Goal: Task Accomplishment & Management: Manage account settings

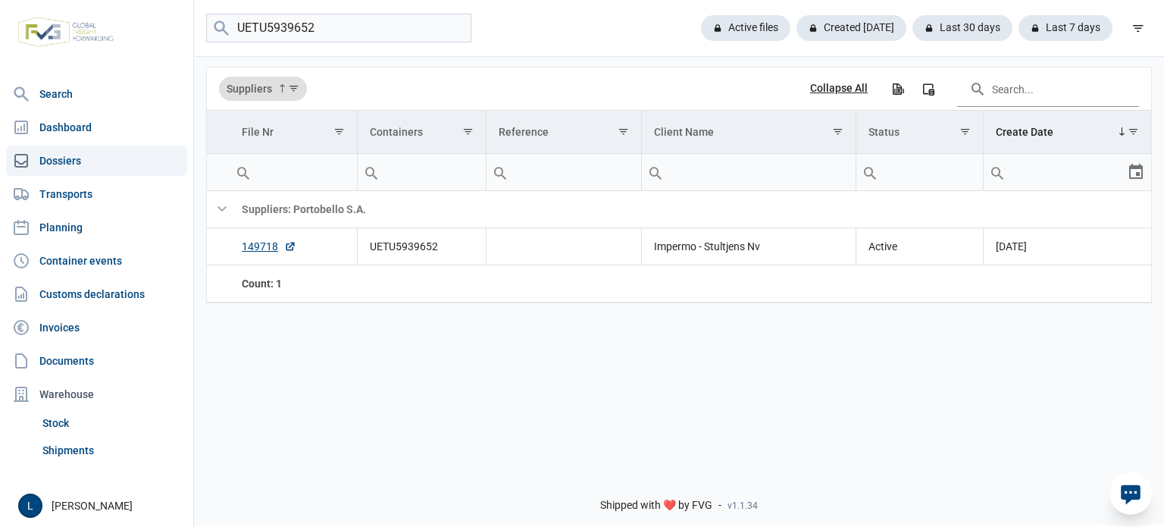
click at [403, 27] on input "UETU5939652" at bounding box center [338, 29] width 265 height 30
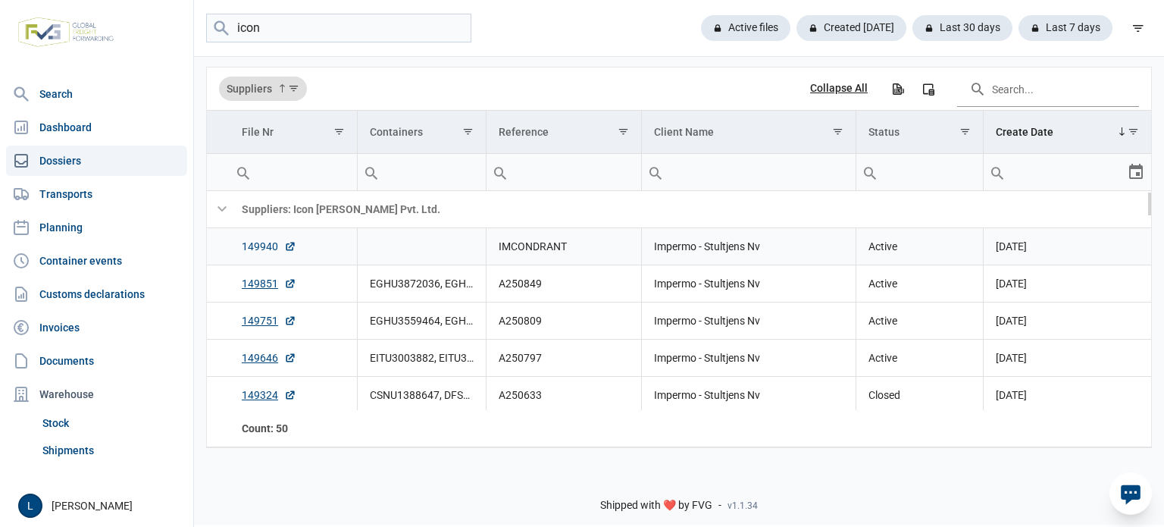
click at [252, 253] on link "149940" at bounding box center [269, 246] width 55 height 15
click at [330, 36] on input "icon" at bounding box center [338, 29] width 265 height 30
paste input "YMLU3597383"
type input "YMLU3597383"
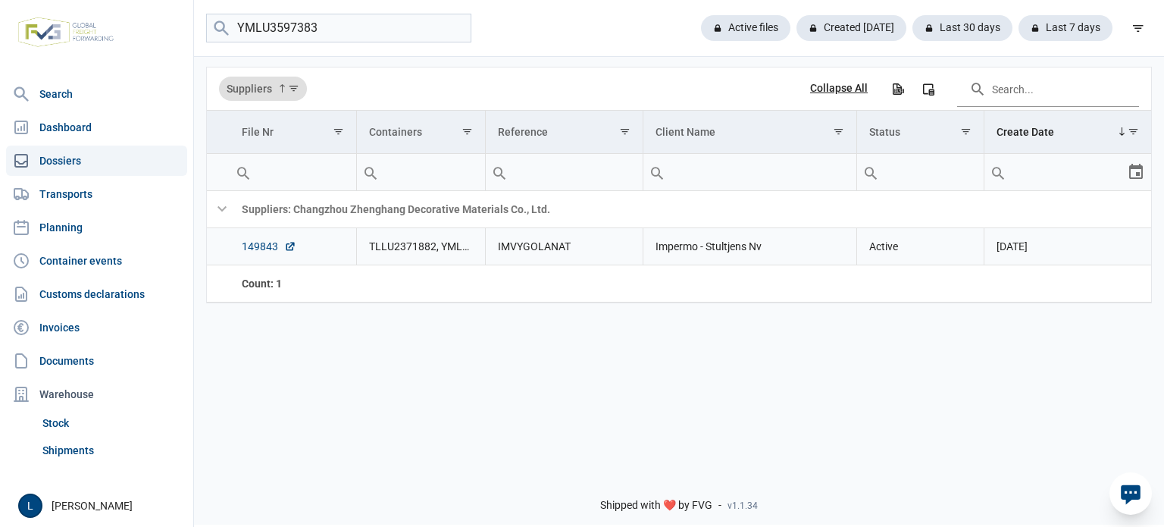
click at [272, 243] on link "149843" at bounding box center [269, 246] width 55 height 15
click at [721, 27] on div "Active files" at bounding box center [740, 28] width 102 height 26
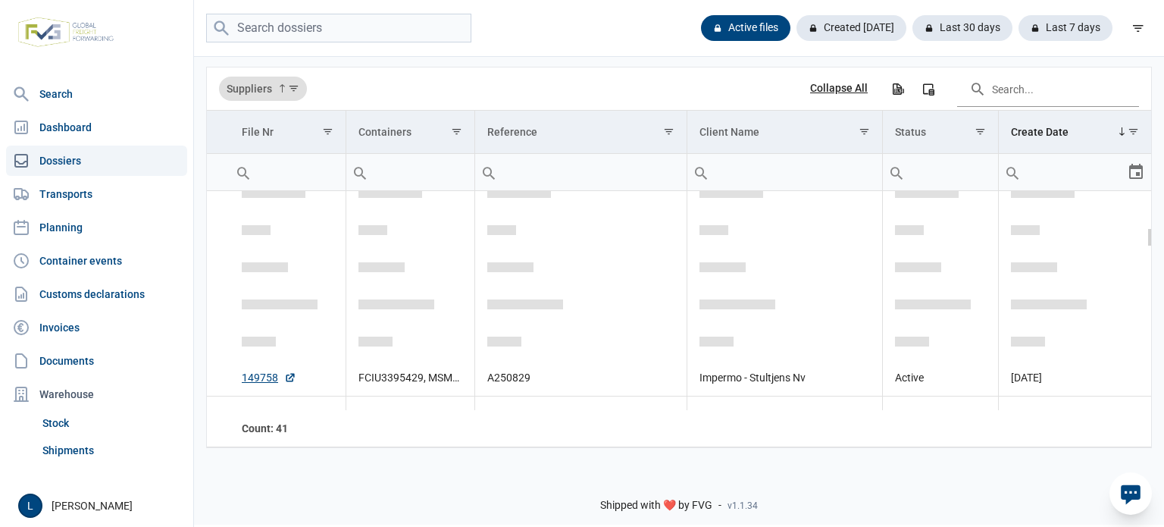
scroll to position [403, 0]
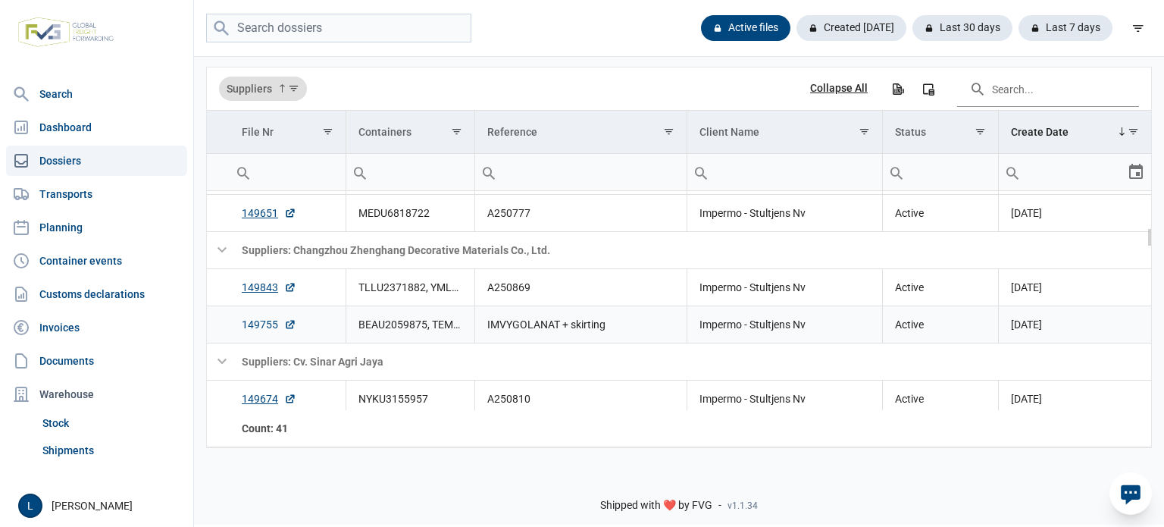
click at [277, 323] on link "149755" at bounding box center [269, 324] width 55 height 15
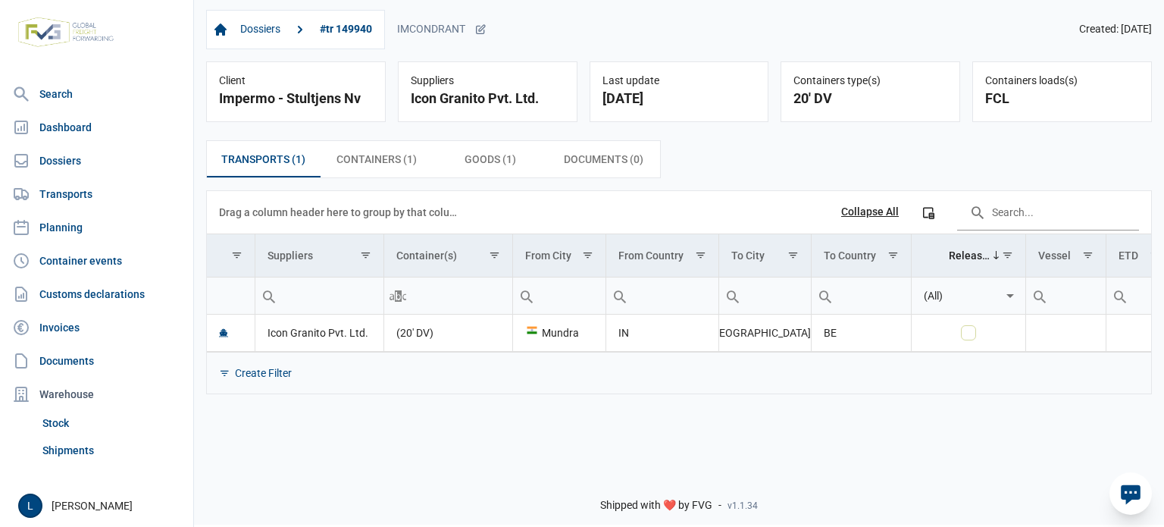
click at [1067, 183] on div "Transports (1) Transports (1) Containers (1) Containers (1) Goods (1) Goods (1)…" at bounding box center [679, 267] width 970 height 278
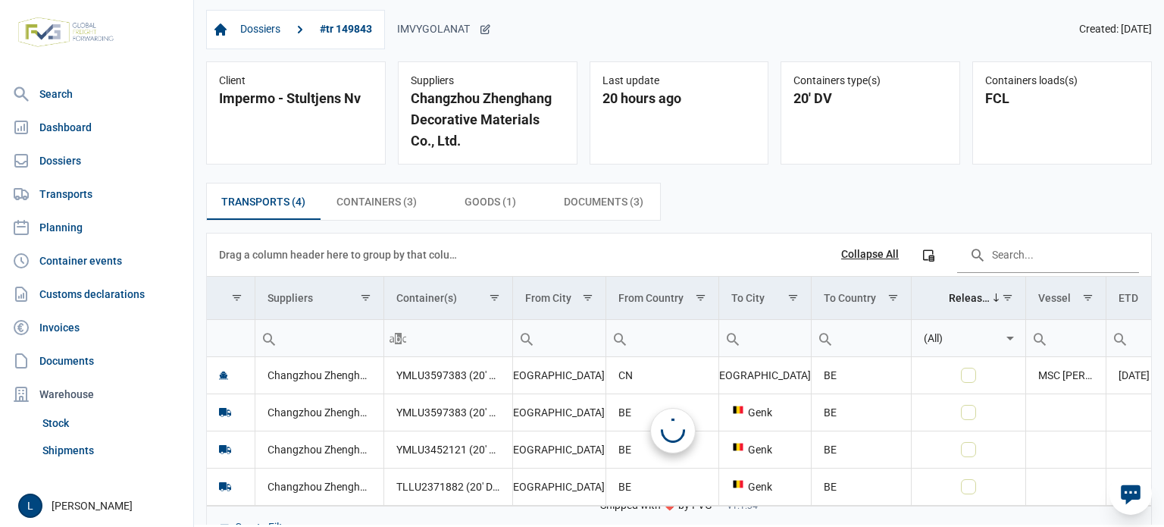
click at [461, 27] on div "IMVYGOLANAT" at bounding box center [444, 30] width 94 height 14
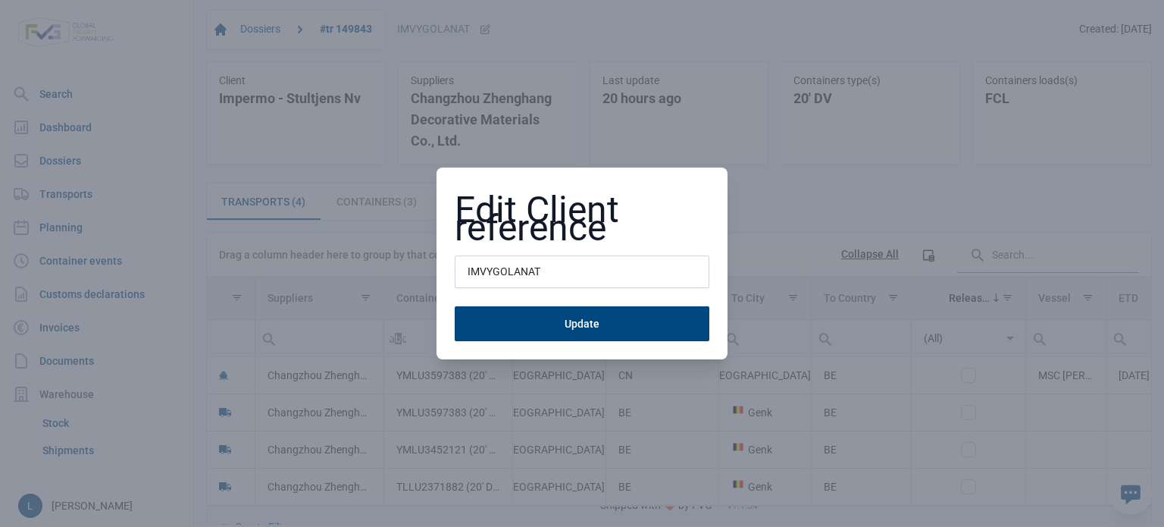
click at [558, 272] on input "IMVYGOLANAT" at bounding box center [582, 271] width 255 height 33
click at [558, 273] on input "IMVYGOLANAT" at bounding box center [582, 271] width 255 height 33
type input "A250869"
click at [455, 306] on button "Update" at bounding box center [582, 323] width 255 height 35
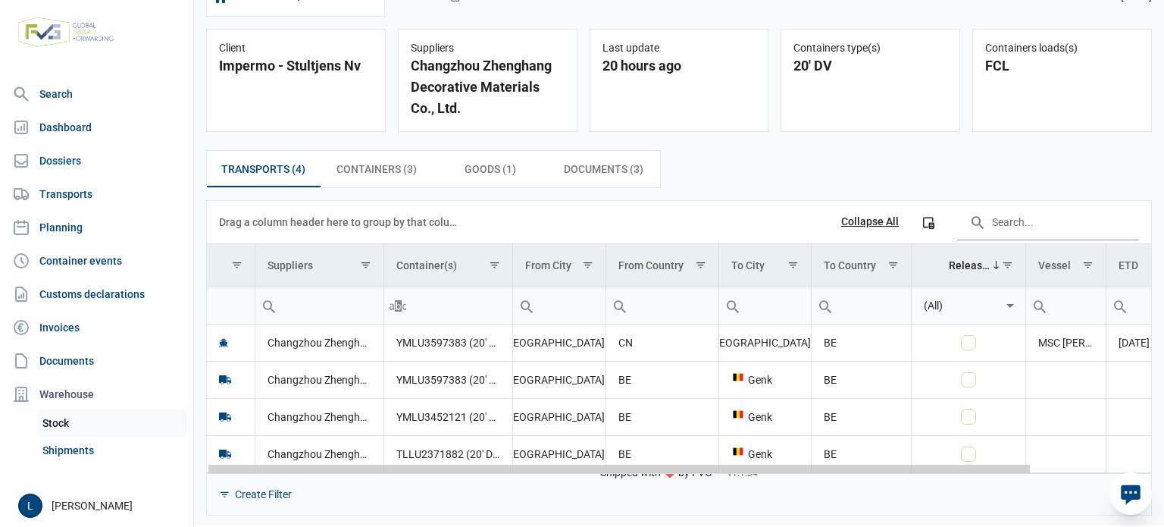
drag, startPoint x: 710, startPoint y: 471, endPoint x: 139, endPoint y: 415, distance: 573.6
click at [141, 417] on body "For evaluation purposes only. Redistribution prohibited. Please register an exi…" at bounding box center [582, 236] width 1164 height 527
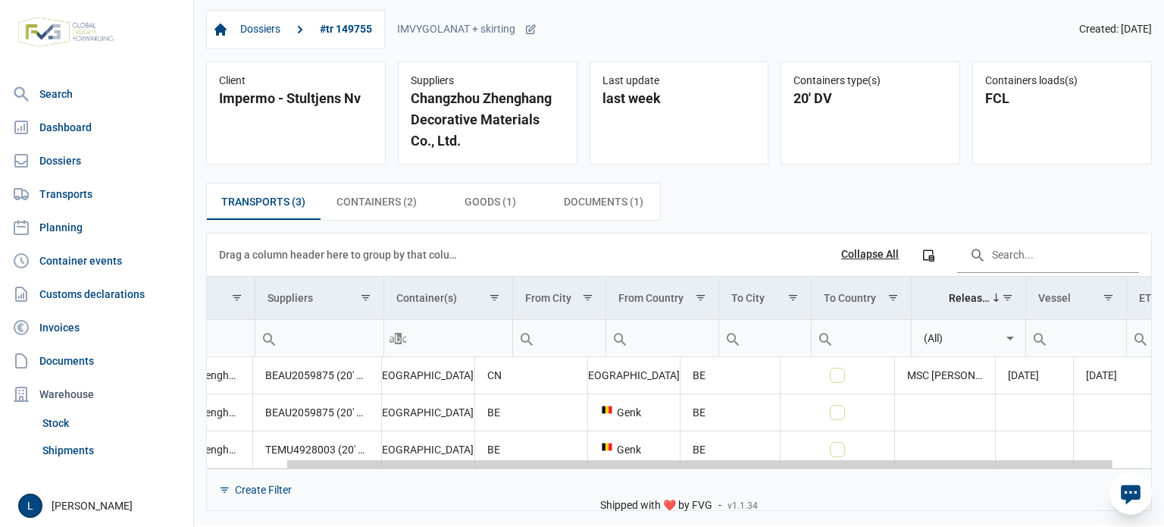
scroll to position [0, 131]
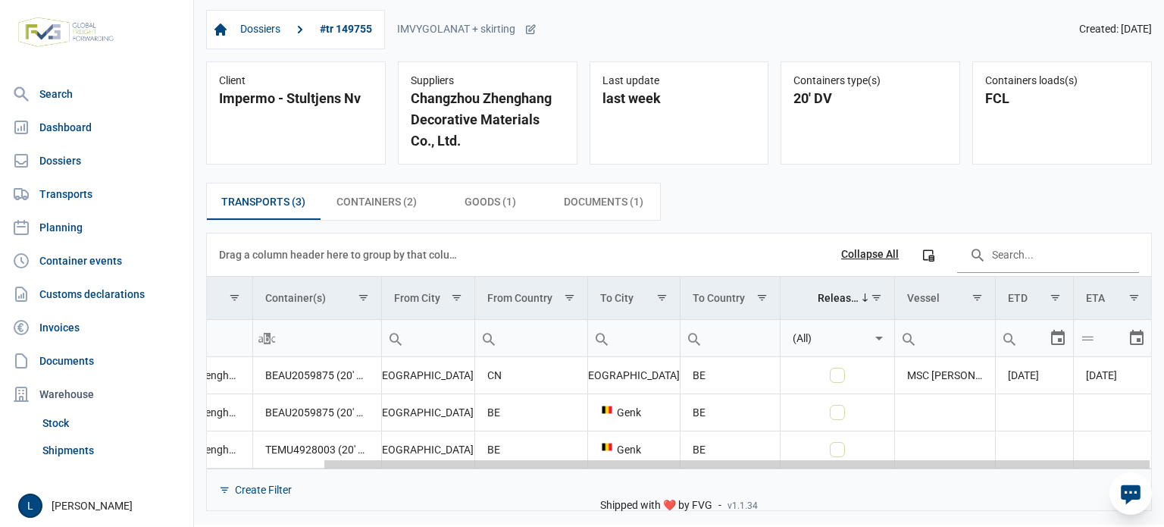
drag, startPoint x: 764, startPoint y: 464, endPoint x: 1033, endPoint y: 464, distance: 269.1
click at [1033, 464] on body "For evaluation purposes only. Redistribution prohibited. Please register an exi…" at bounding box center [582, 236] width 1164 height 527
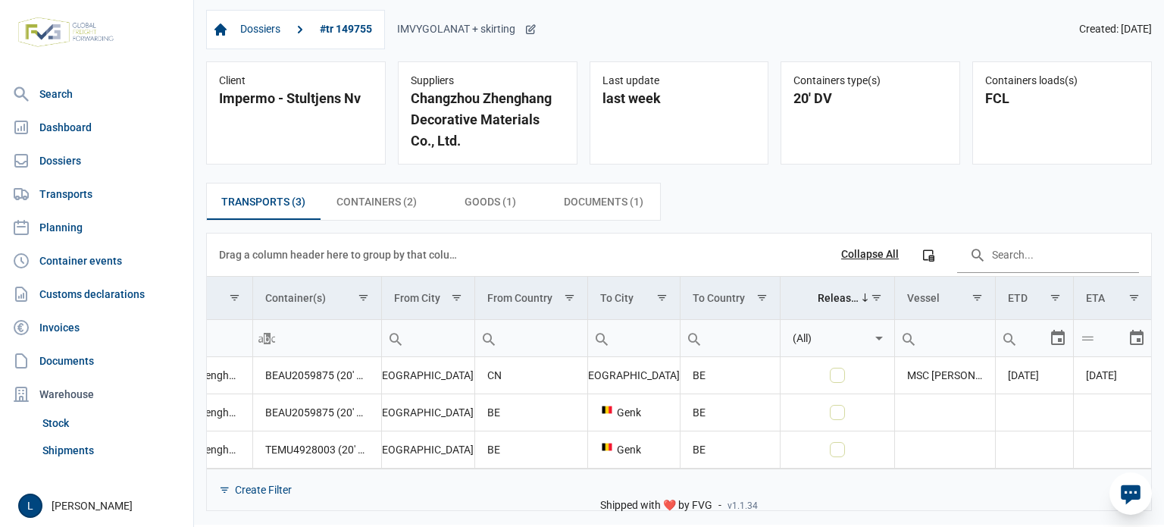
click at [437, 36] on div "IMVYGOLANAT + skirting" at bounding box center [466, 30] width 139 height 14
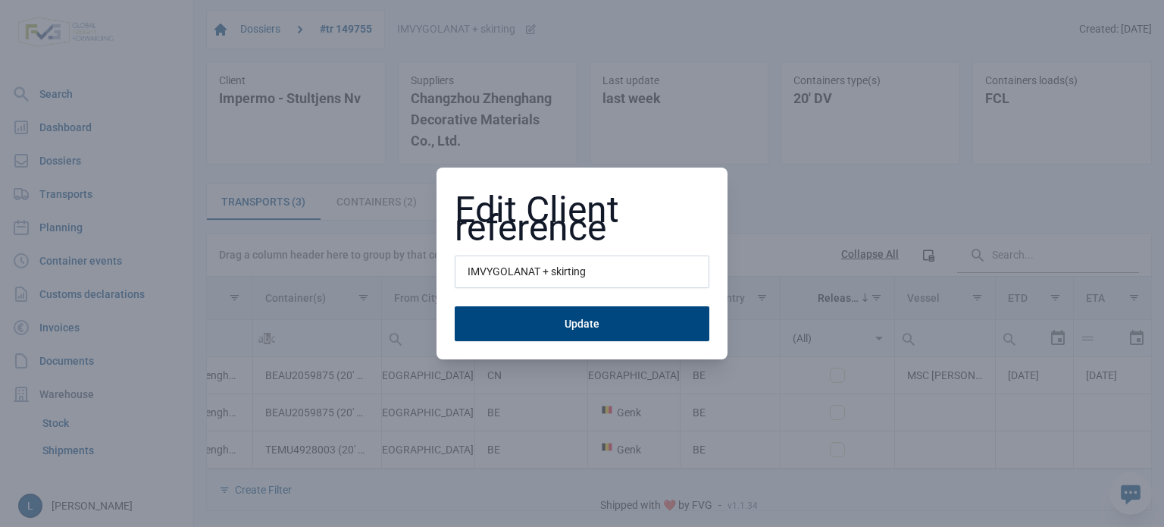
click at [503, 287] on input "IMVYGOLANAT + skirting" at bounding box center [582, 271] width 255 height 33
type input "A250868"
click at [455, 306] on button "Update" at bounding box center [582, 323] width 255 height 35
